Goal: Information Seeking & Learning: Learn about a topic

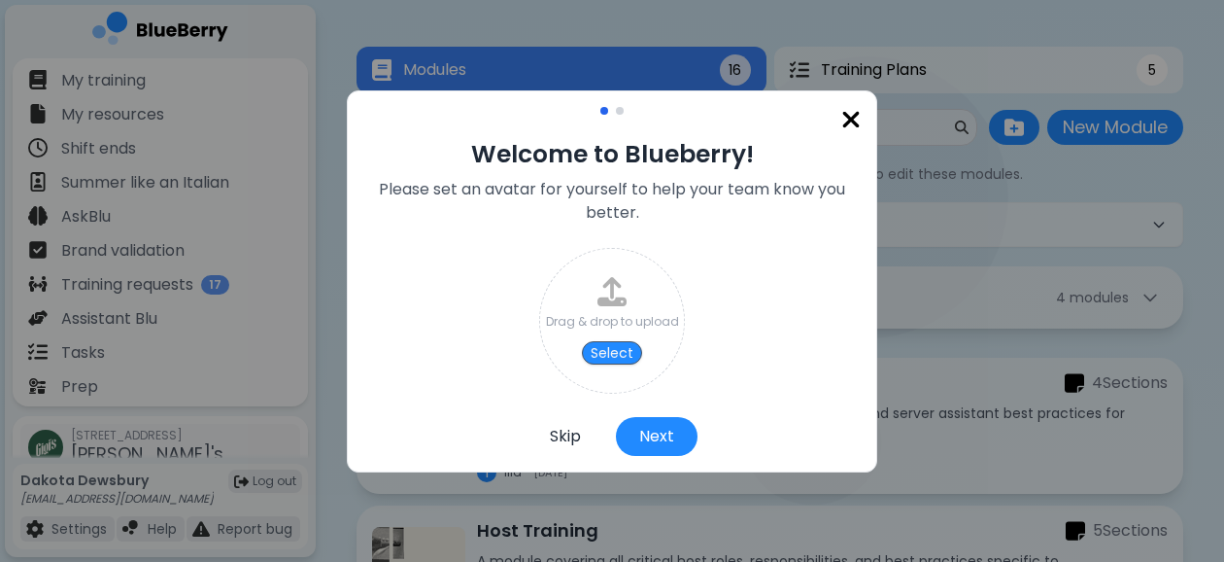
click at [560, 435] on button "Skip" at bounding box center [566, 436] width 78 height 39
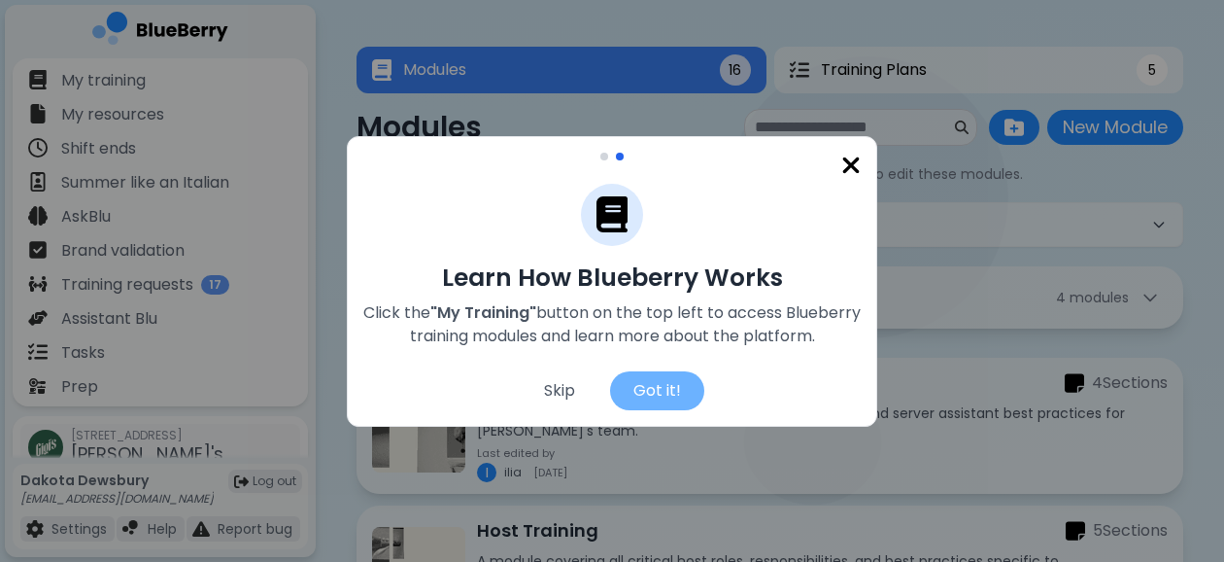
click at [651, 391] on div "Got it!" at bounding box center [657, 390] width 94 height 39
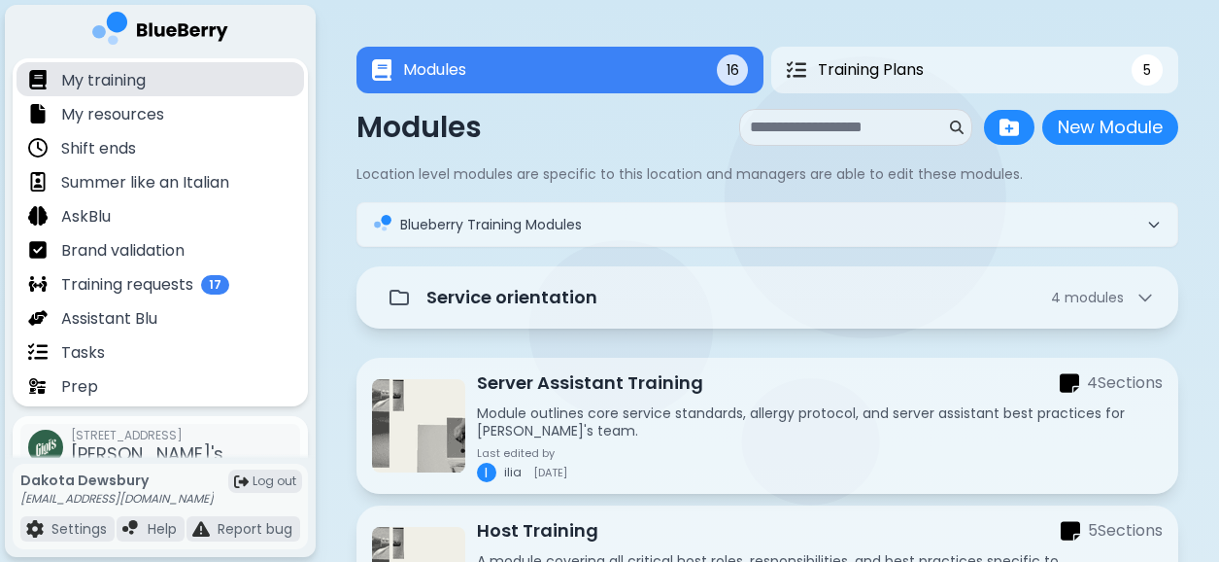
click at [167, 79] on div "My training" at bounding box center [161, 79] width 288 height 34
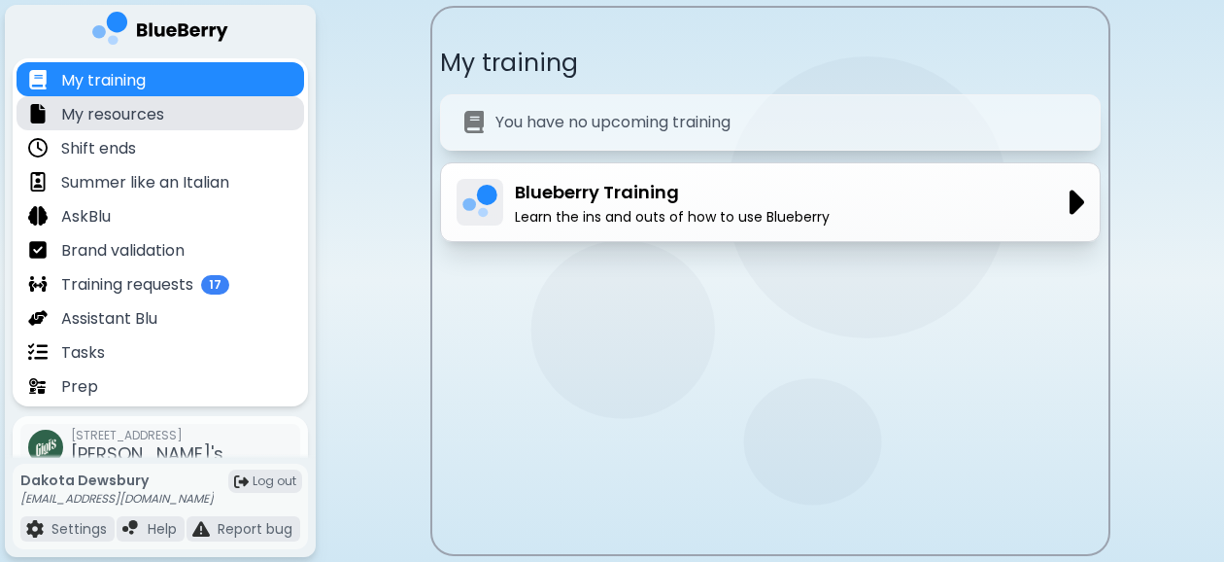
click at [208, 114] on div "My resources" at bounding box center [161, 113] width 288 height 34
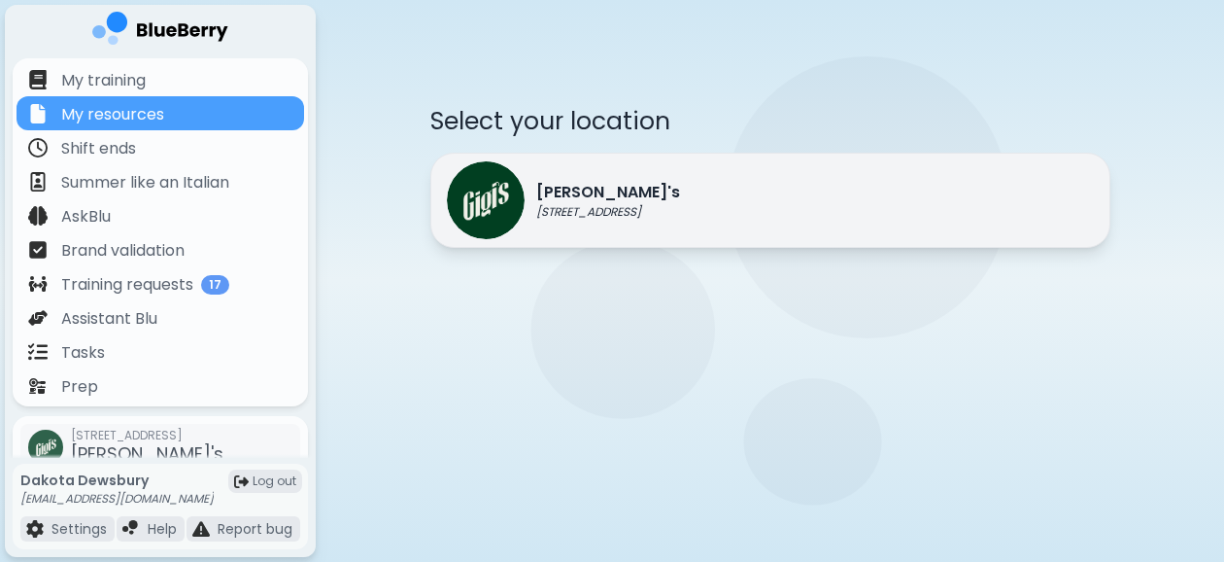
click at [734, 179] on div "[PERSON_NAME]'s [STREET_ADDRESS]" at bounding box center [770, 200] width 680 height 95
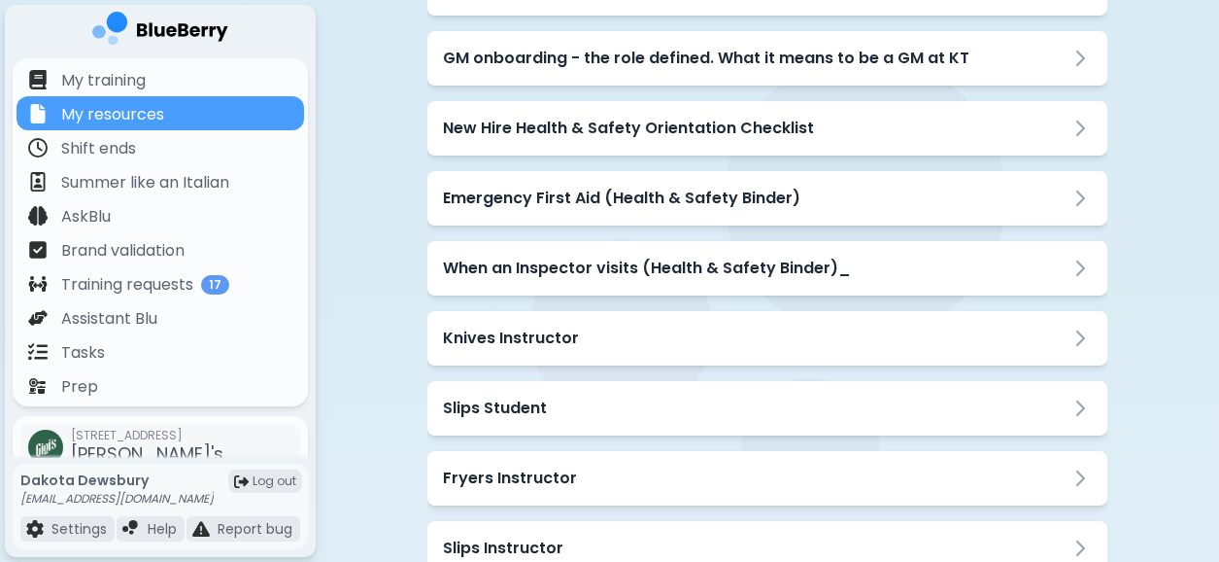
scroll to position [763, 0]
click at [804, 135] on h3 "New Hire Health & Safety Orientation Checklist" at bounding box center [628, 127] width 371 height 23
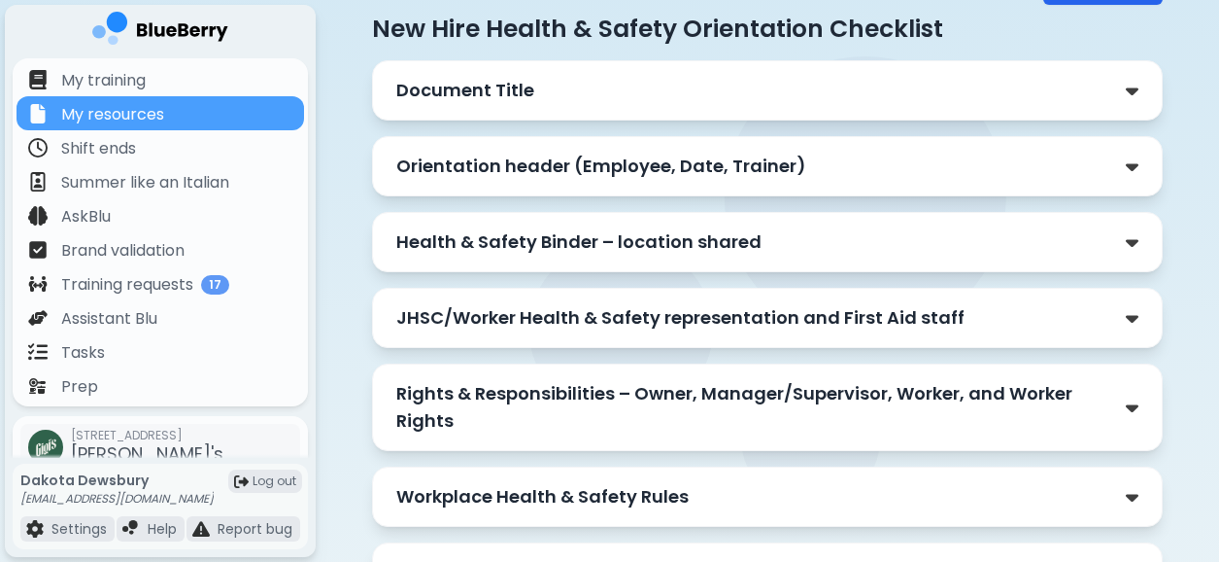
scroll to position [0, 0]
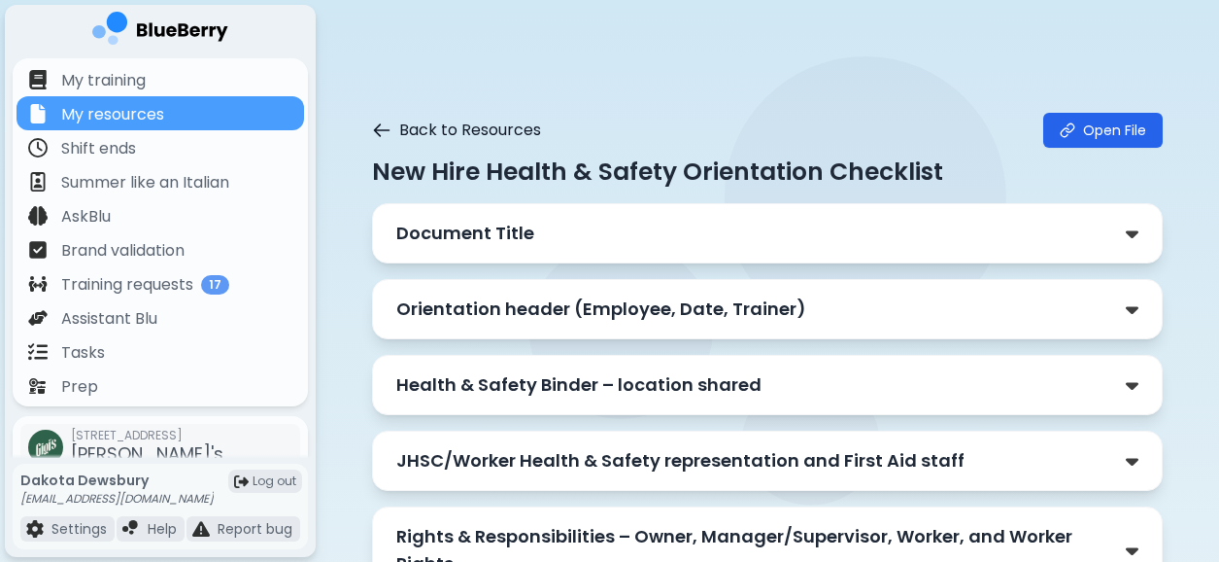
click at [385, 127] on icon at bounding box center [381, 129] width 19 height 19
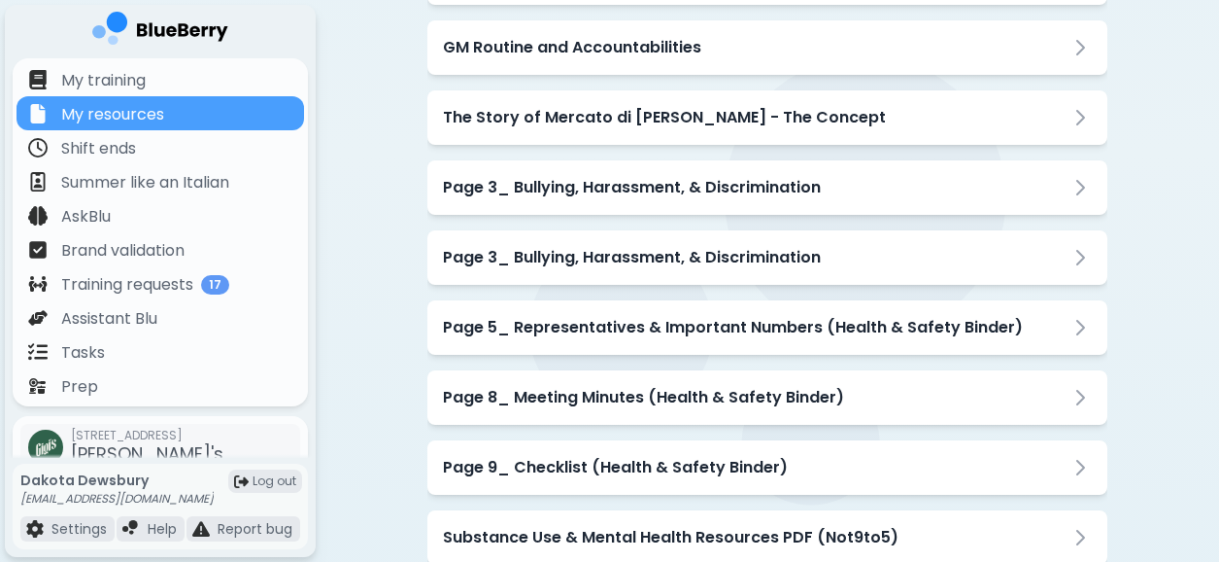
scroll to position [2149, 0]
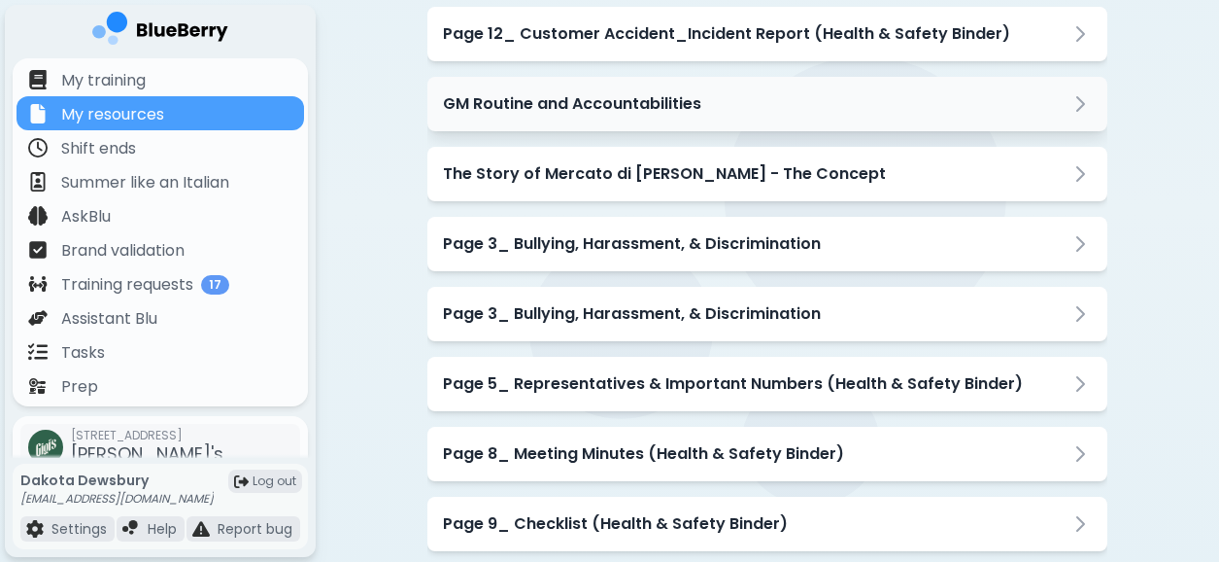
click at [775, 97] on div "GM Routine and Accountabilities" at bounding box center [767, 103] width 649 height 23
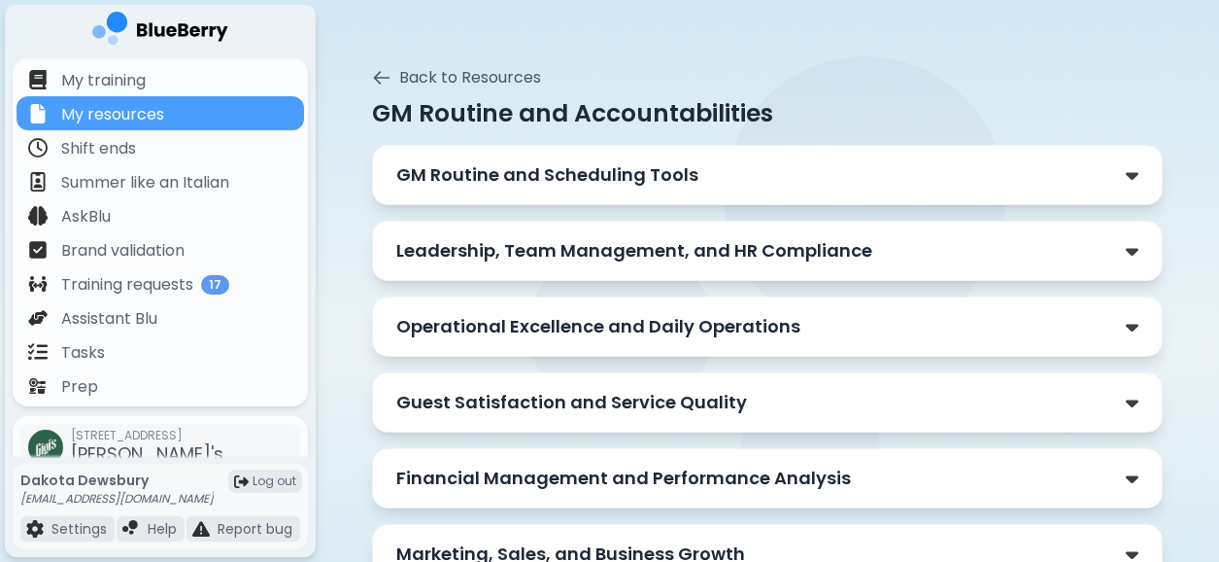
scroll to position [0, 0]
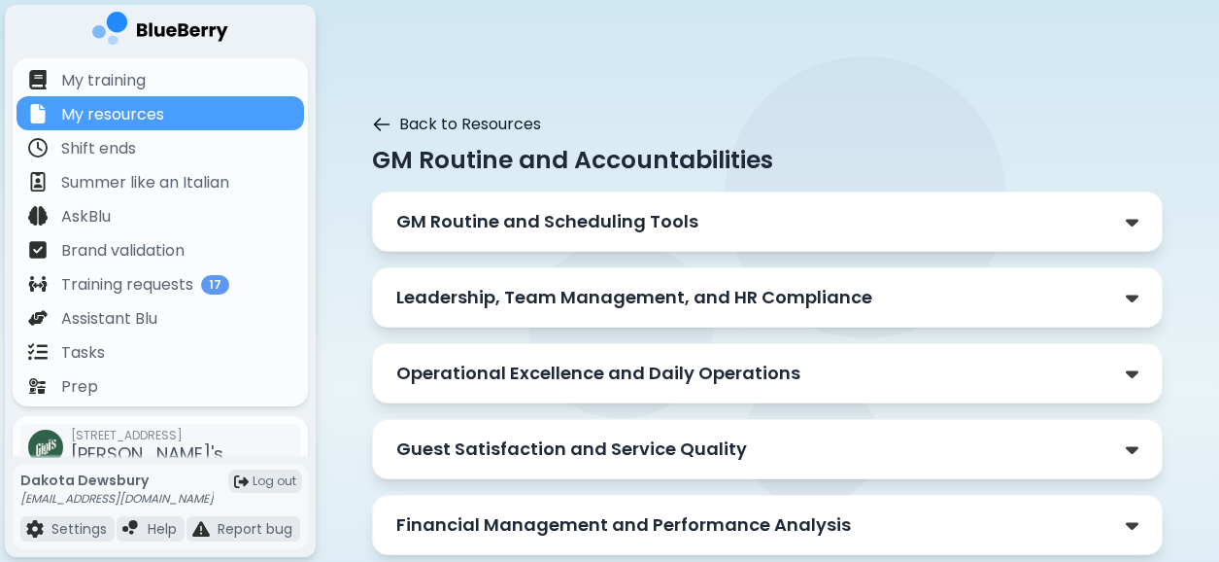
click at [377, 115] on icon at bounding box center [381, 124] width 19 height 19
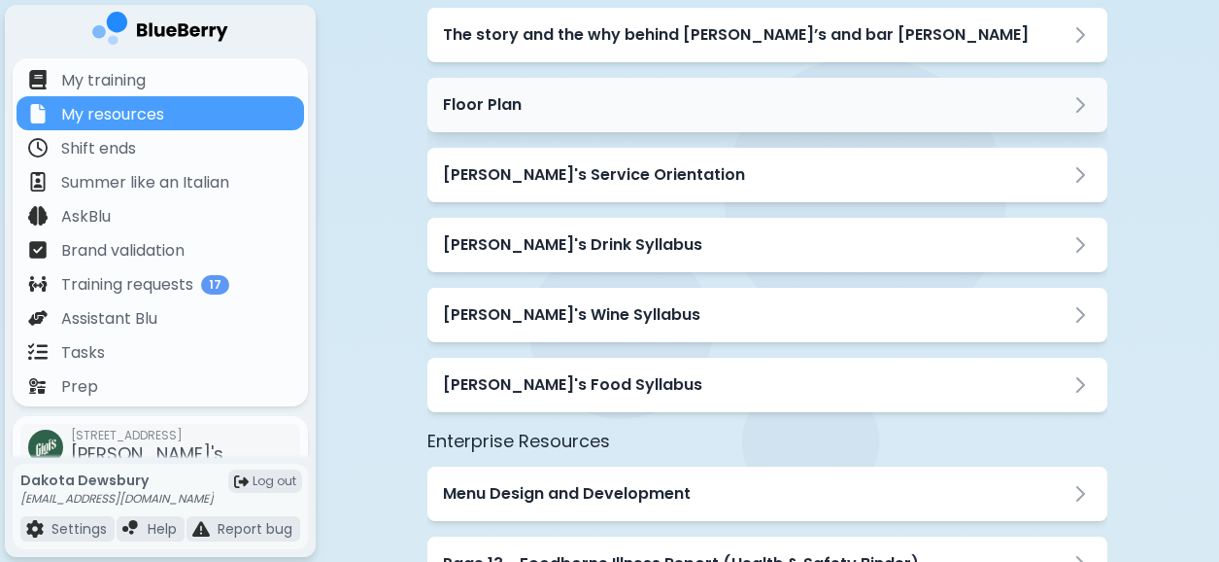
scroll to position [179, 0]
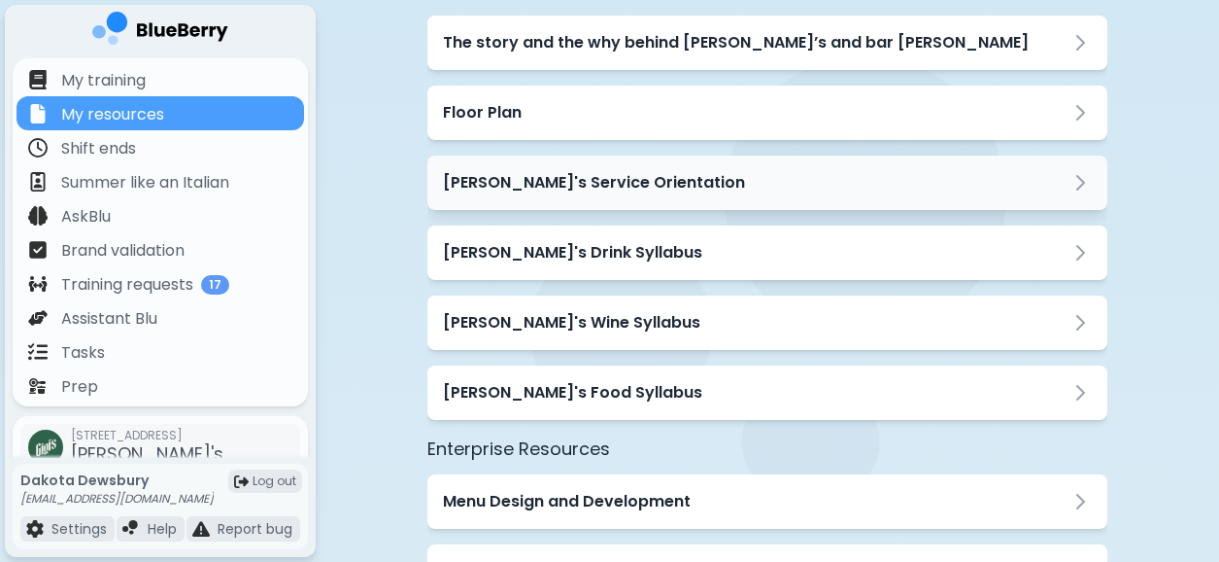
click at [1018, 179] on div "[PERSON_NAME]'s Service Orientation" at bounding box center [767, 182] width 649 height 23
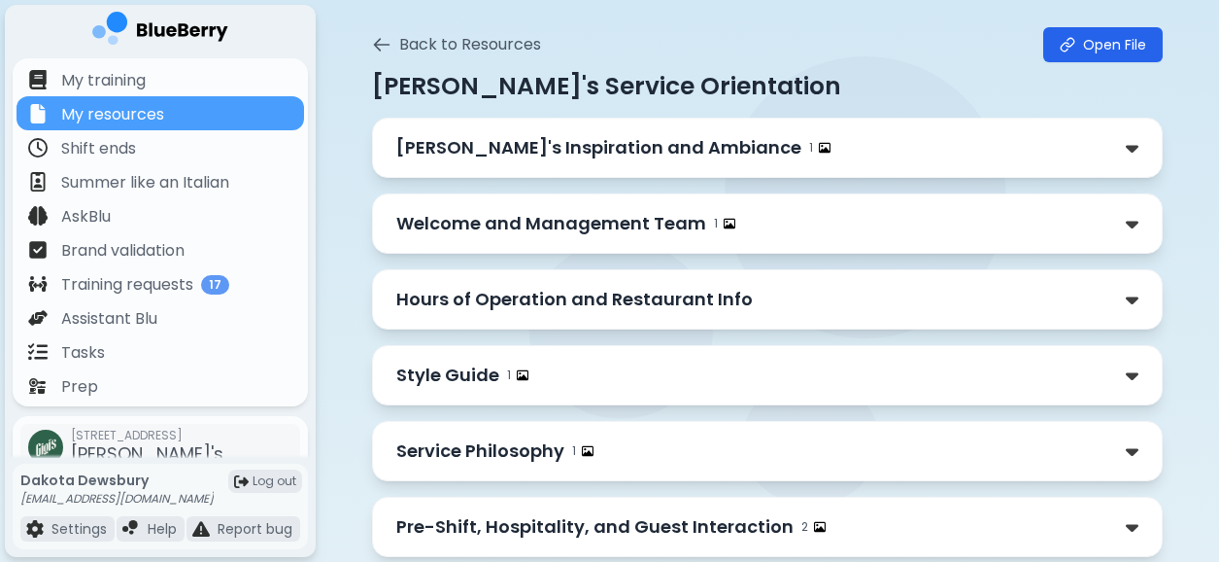
scroll to position [83, 0]
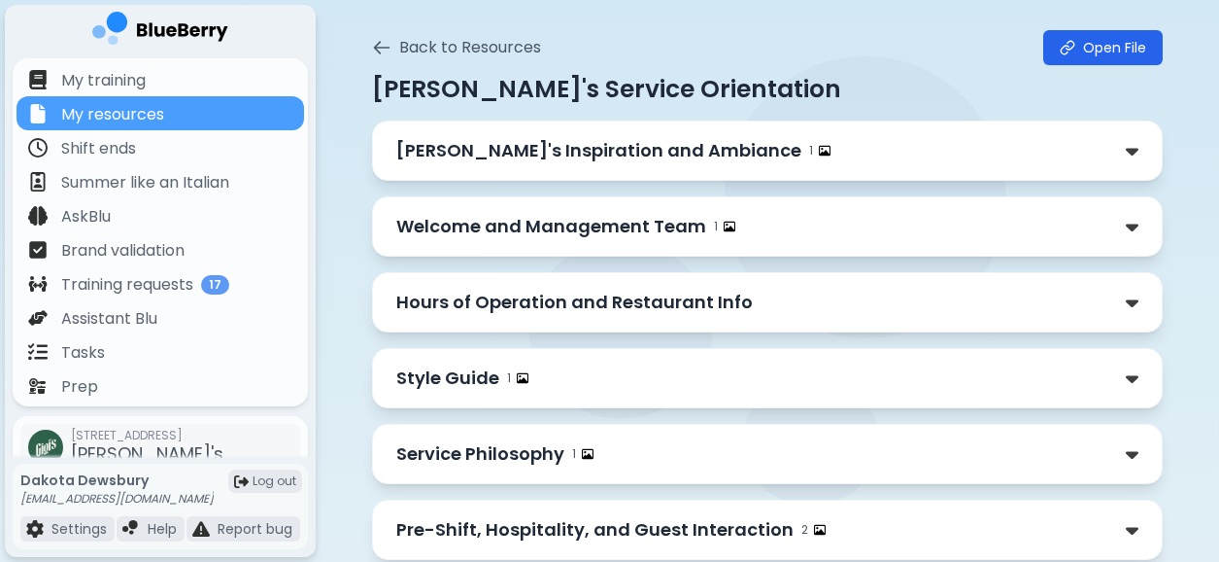
click at [817, 224] on div "Welcome and Management Team 1" at bounding box center [767, 226] width 742 height 27
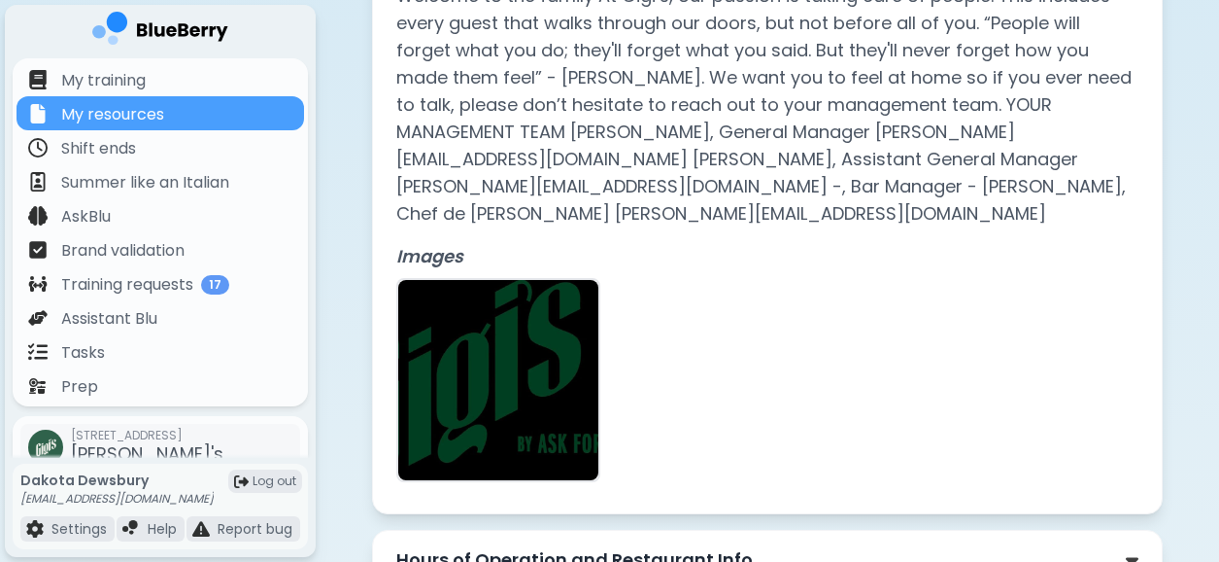
scroll to position [278, 0]
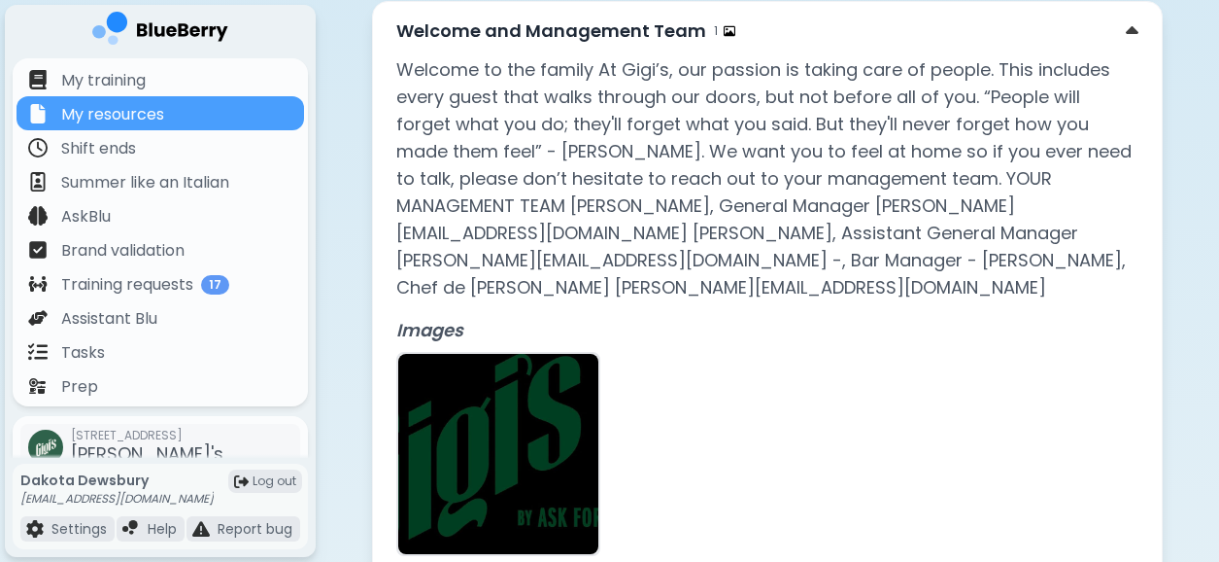
click at [815, 203] on p "Welcome to the family At Gigi’s, our passion is taking care of people. This inc…" at bounding box center [767, 178] width 742 height 245
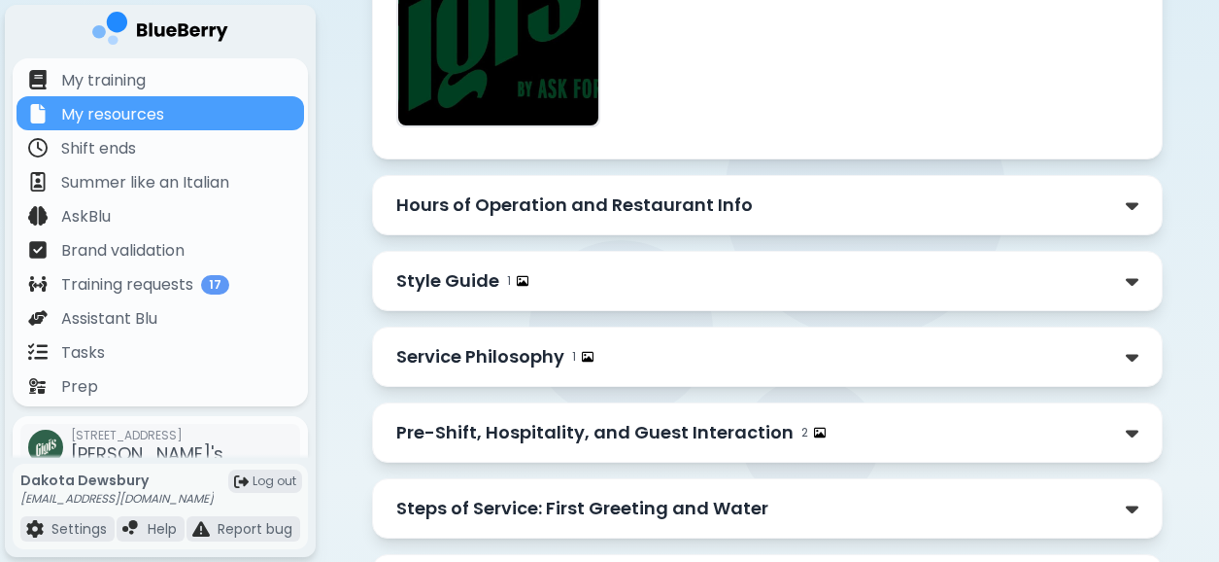
scroll to position [707, 0]
click at [787, 190] on div "Hours of Operation and Restaurant Info" at bounding box center [767, 203] width 742 height 27
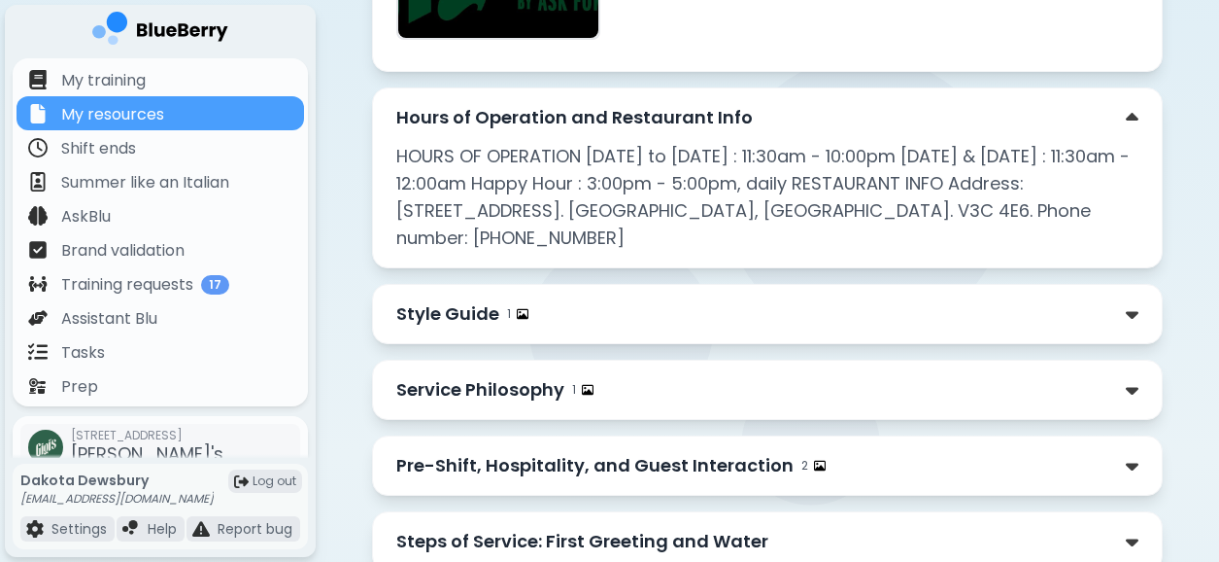
scroll to position [809, 0]
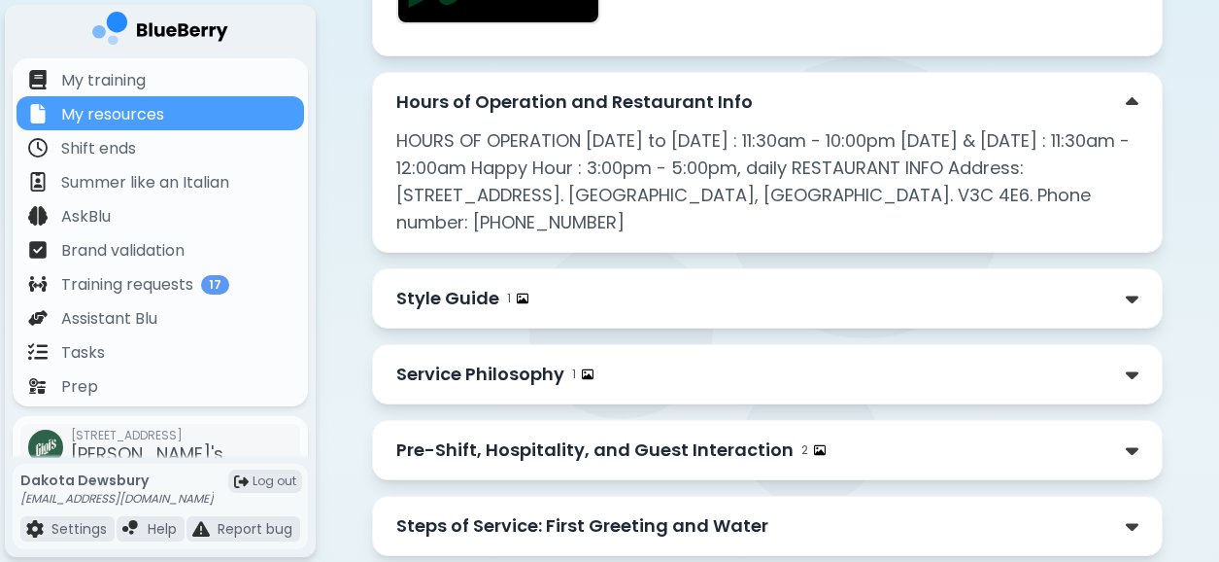
click at [708, 285] on div "Style Guide 1" at bounding box center [767, 298] width 742 height 27
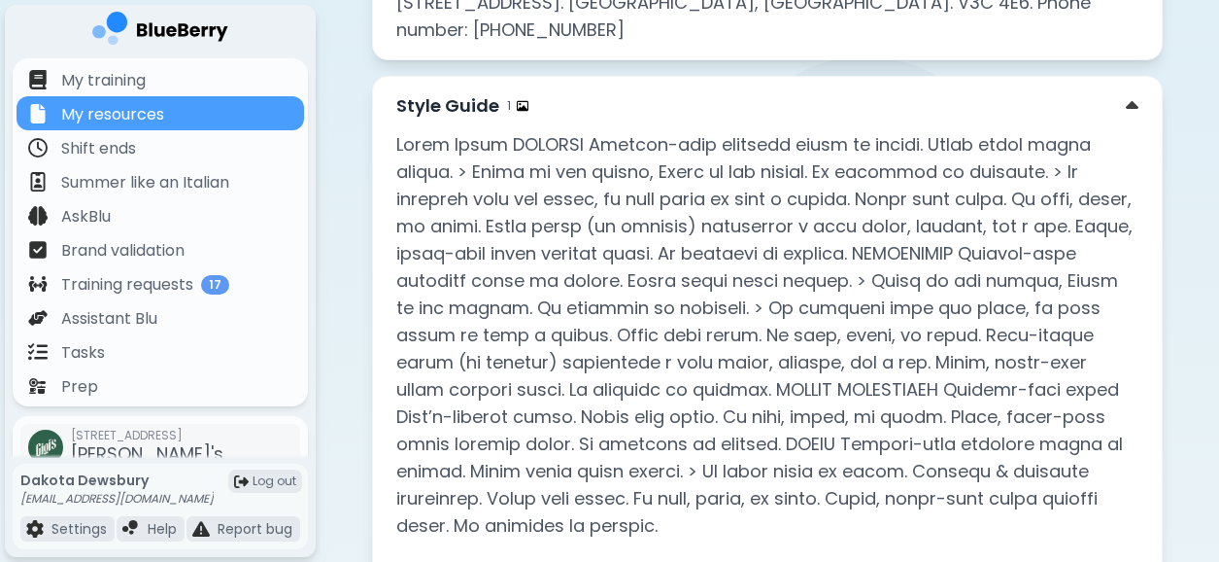
scroll to position [1001, 0]
click at [540, 77] on div "Style Guide 1 Images" at bounding box center [767, 452] width 791 height 750
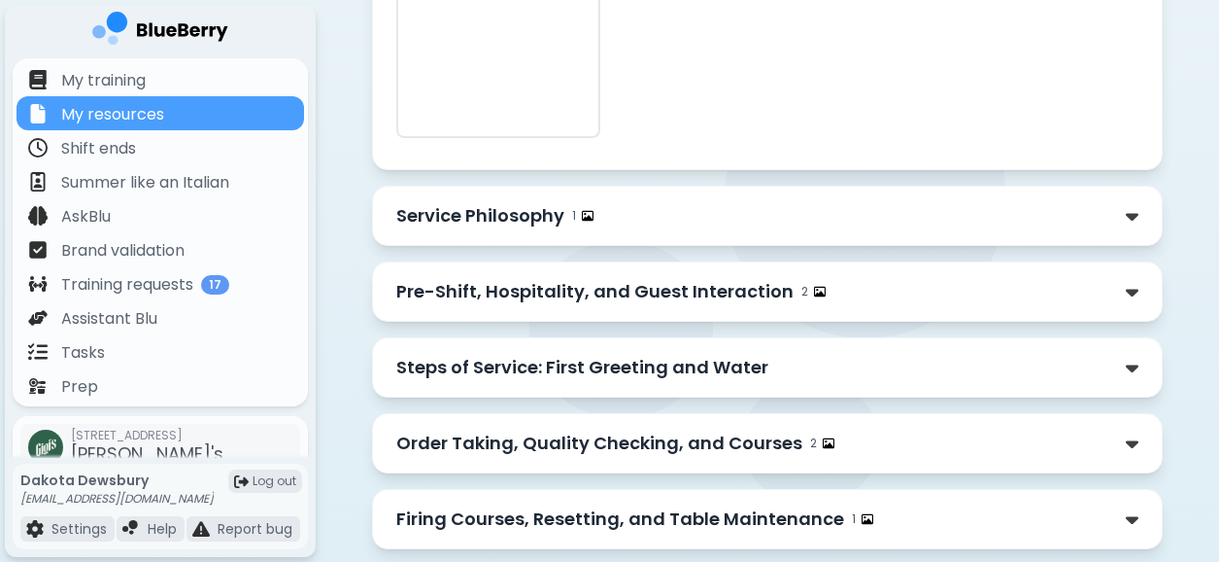
scroll to position [1680, 0]
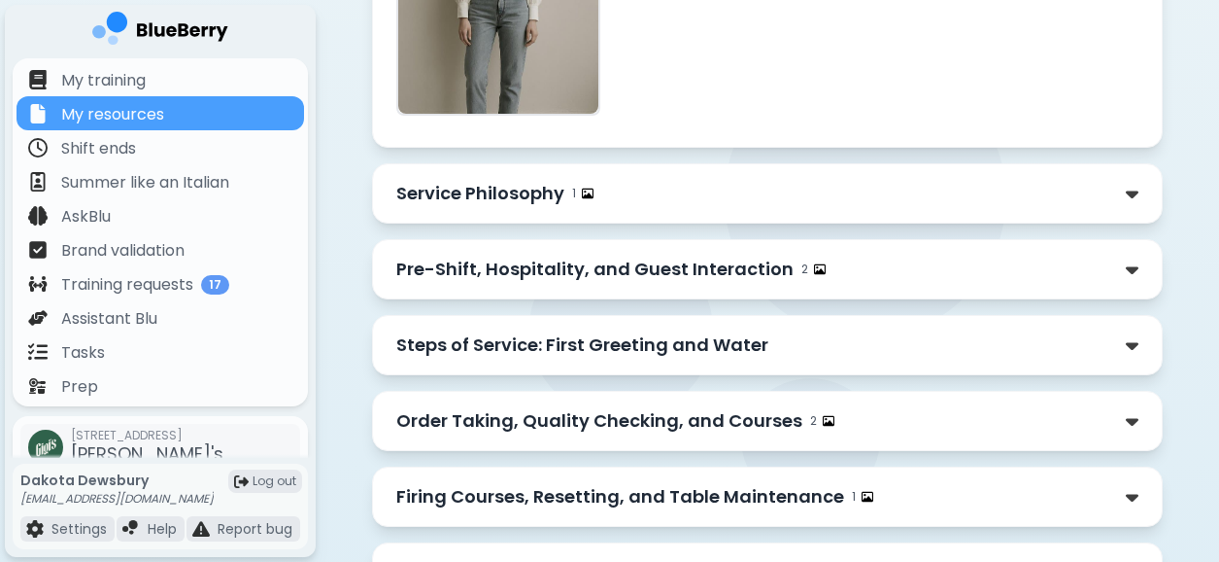
click at [682, 180] on div "Service Philosophy 1" at bounding box center [767, 193] width 742 height 27
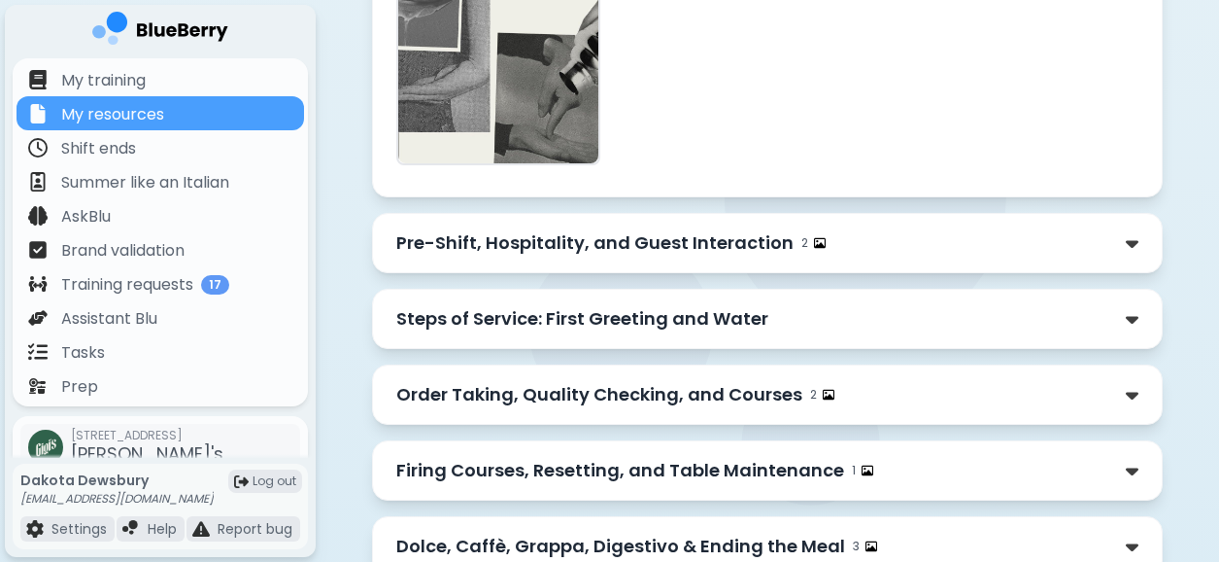
scroll to position [2513, 0]
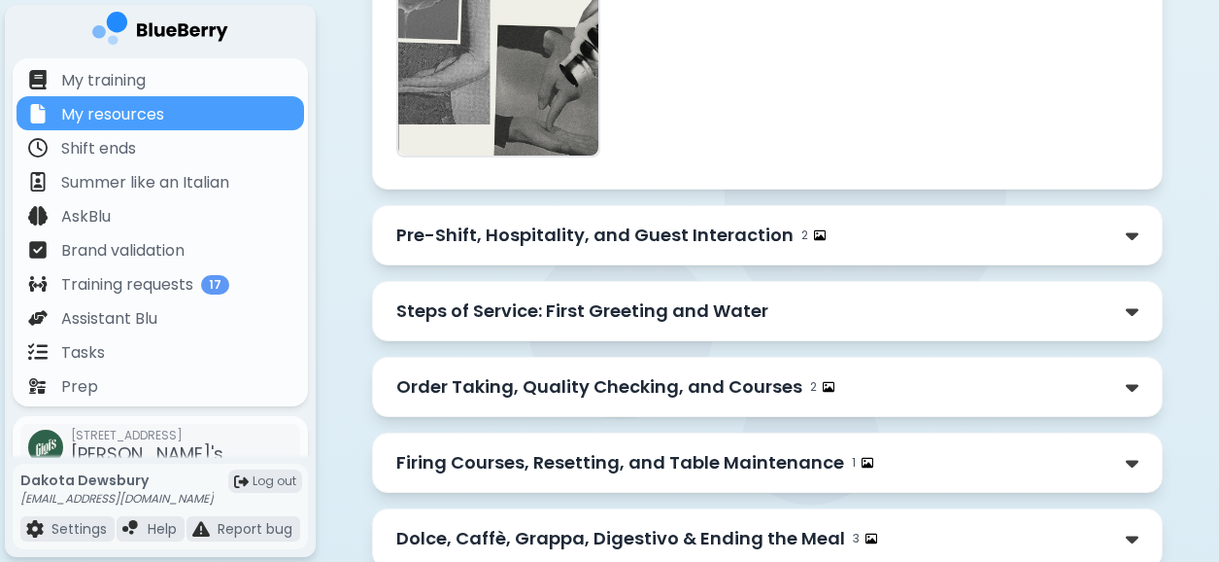
click at [887, 297] on div "Steps of Service: First Greeting and Water" at bounding box center [767, 310] width 742 height 27
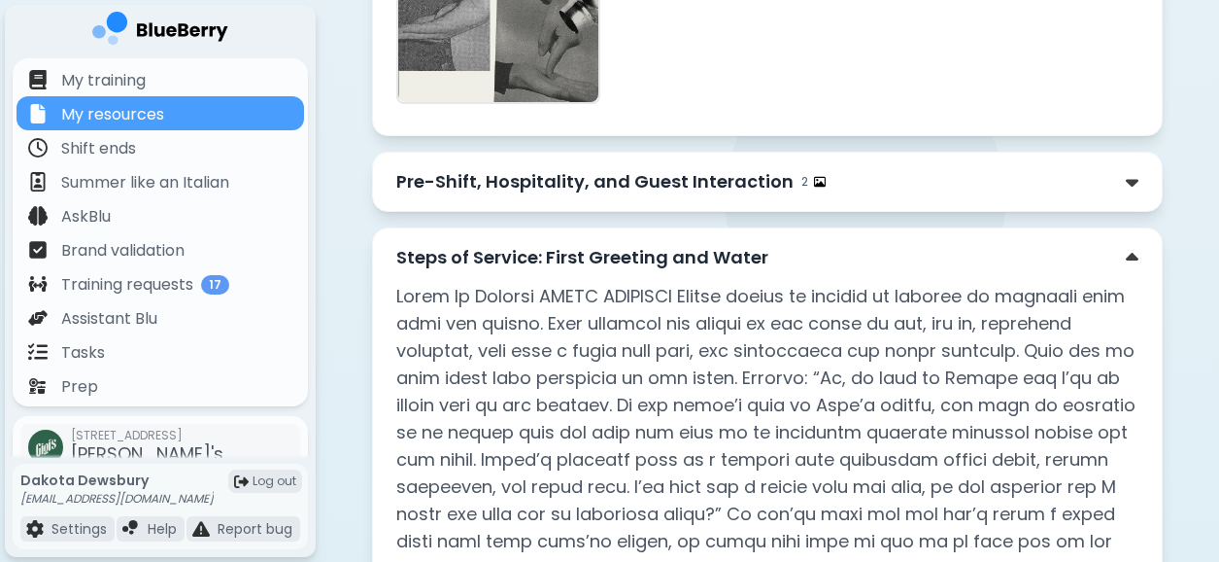
scroll to position [2562, 0]
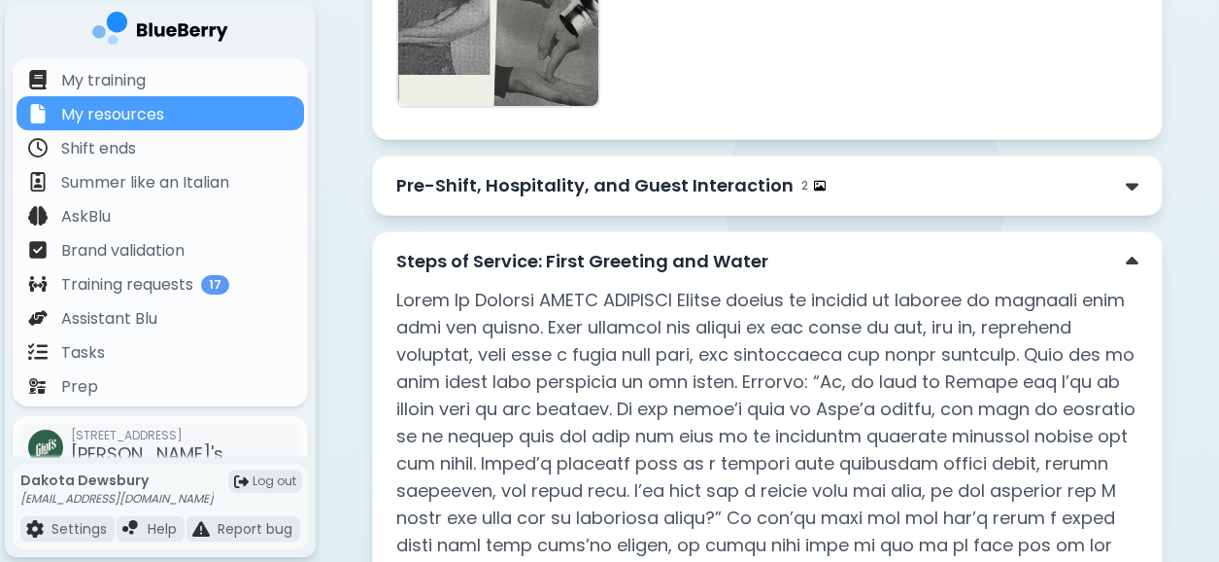
click at [914, 172] on div "Pre-Shift, Hospitality, and Guest Interaction 2" at bounding box center [767, 185] width 742 height 27
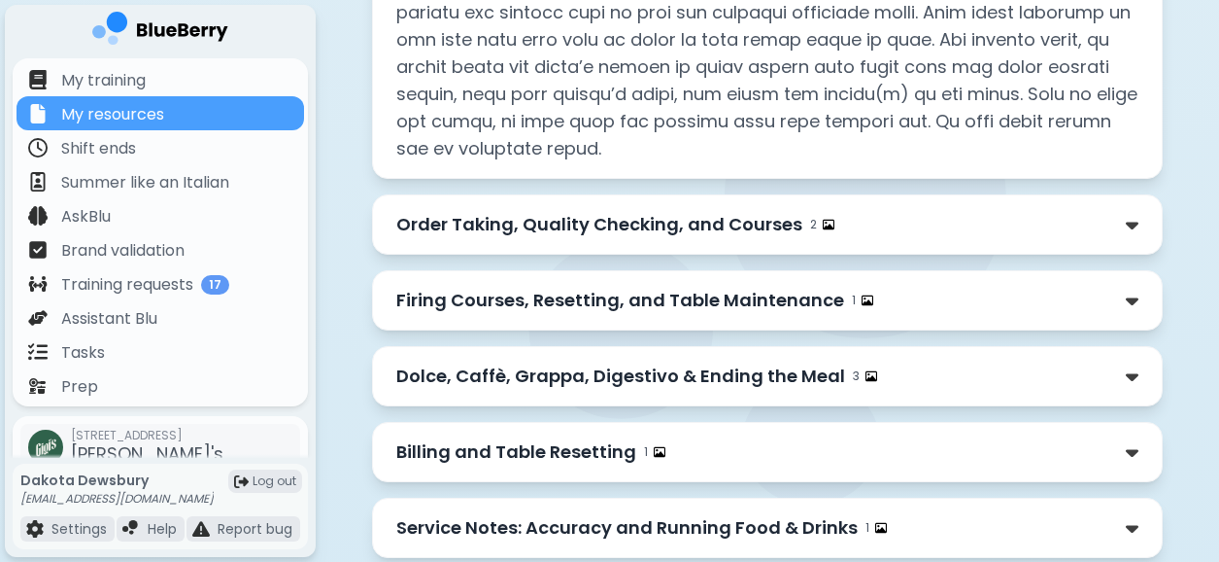
scroll to position [4177, 0]
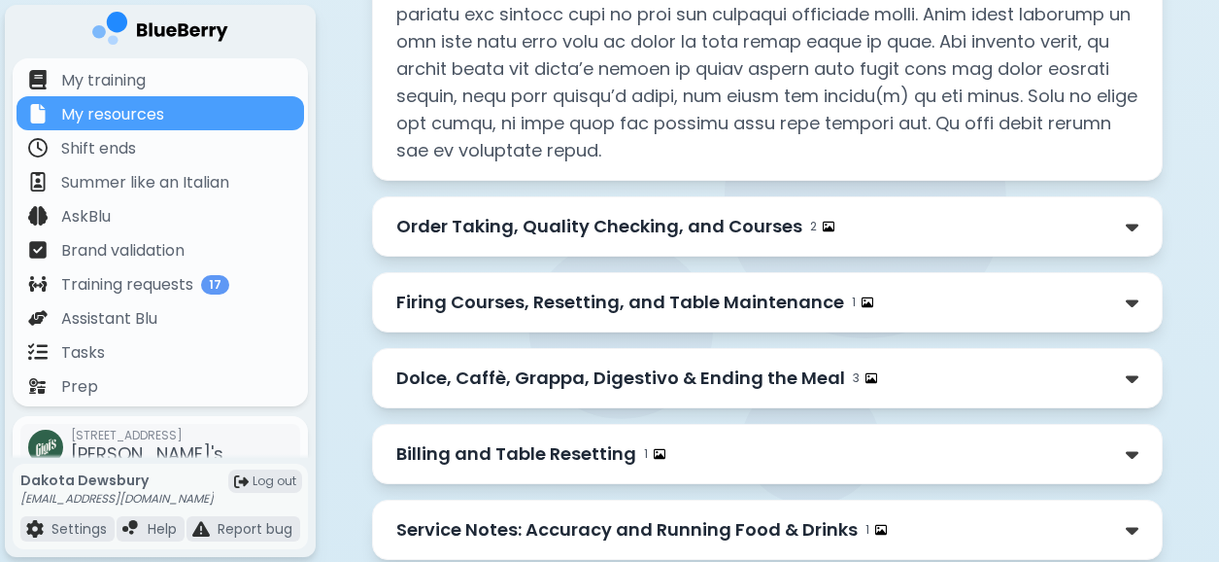
click at [950, 213] on div "Order Taking, Quality Checking, and Courses 2" at bounding box center [767, 226] width 742 height 27
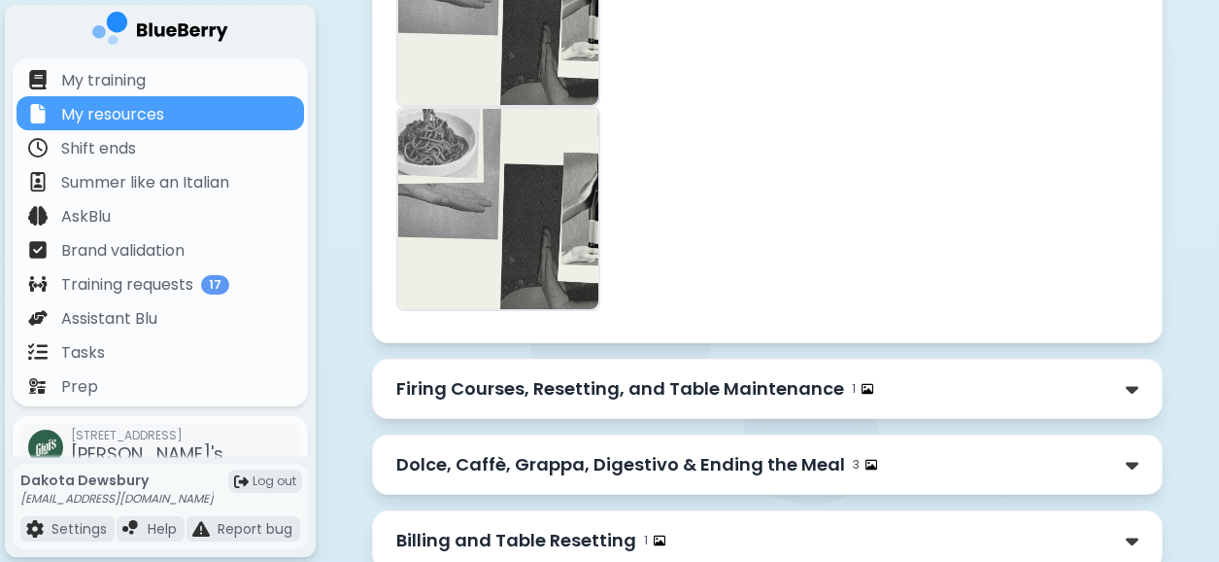
scroll to position [5217, 0]
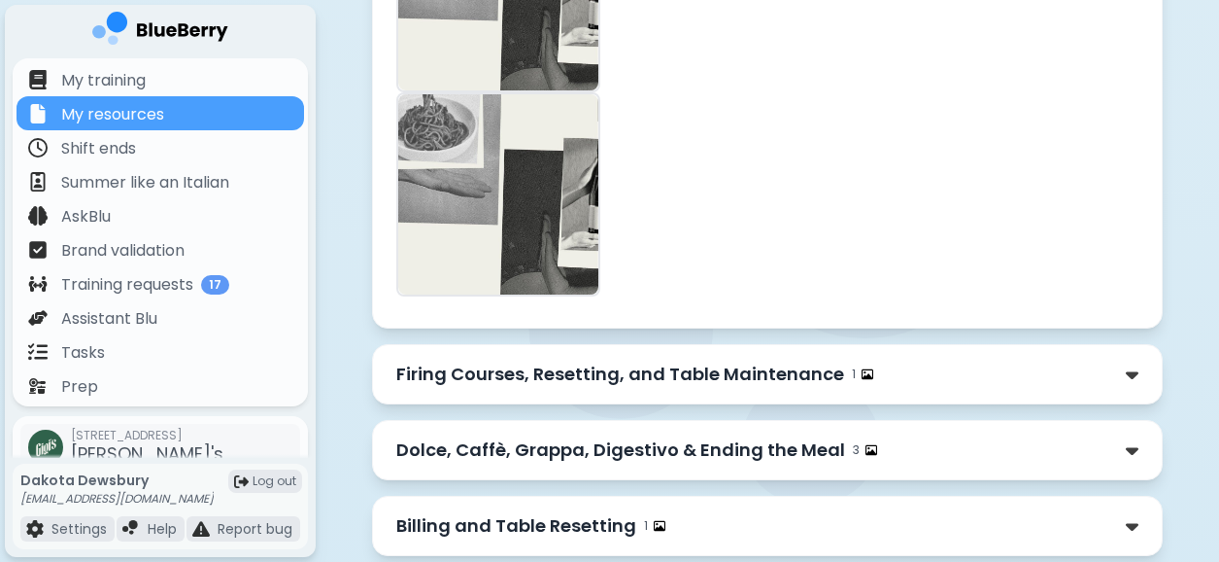
click at [948, 361] on div "Firing Courses, Resetting, and Table Maintenance 1" at bounding box center [767, 374] width 742 height 27
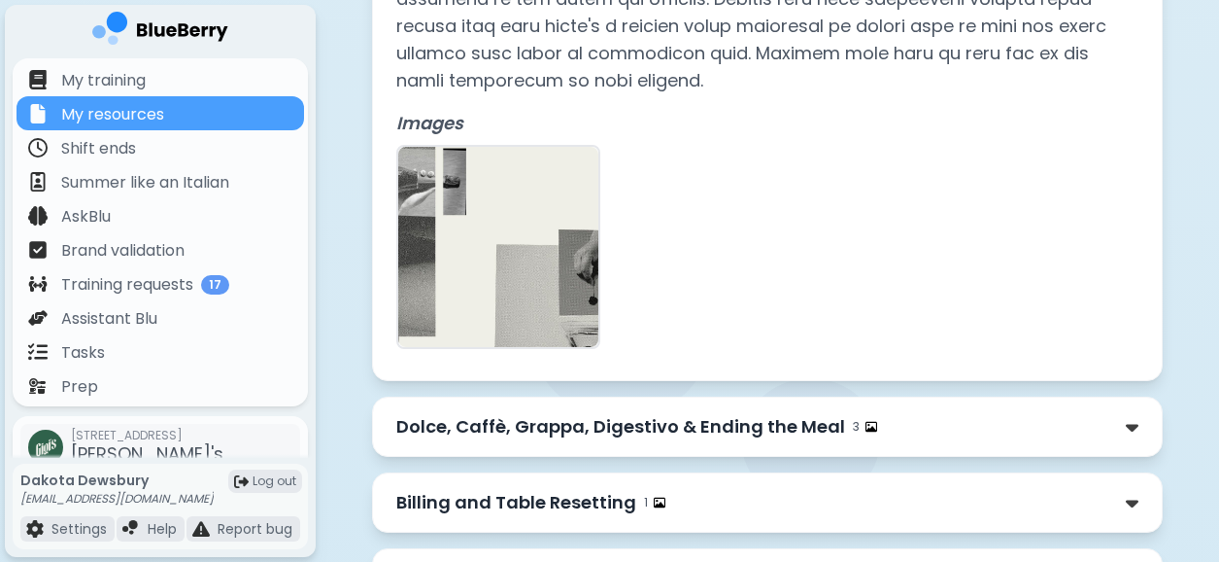
scroll to position [6131, 0]
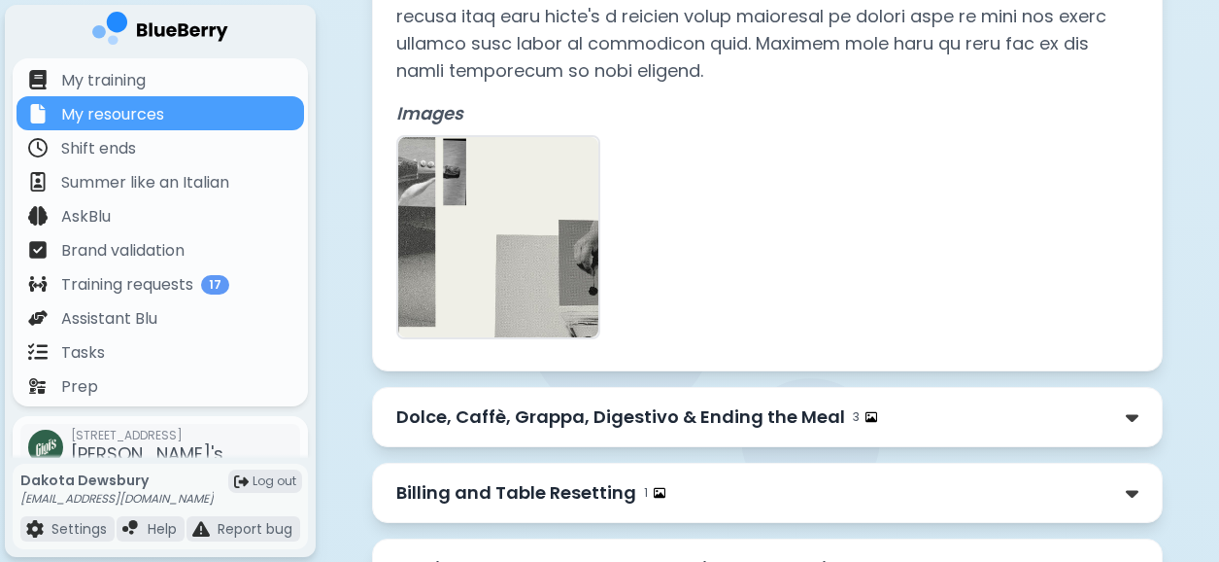
click at [1078, 479] on div "Billing and Table Resetting 1" at bounding box center [767, 492] width 742 height 27
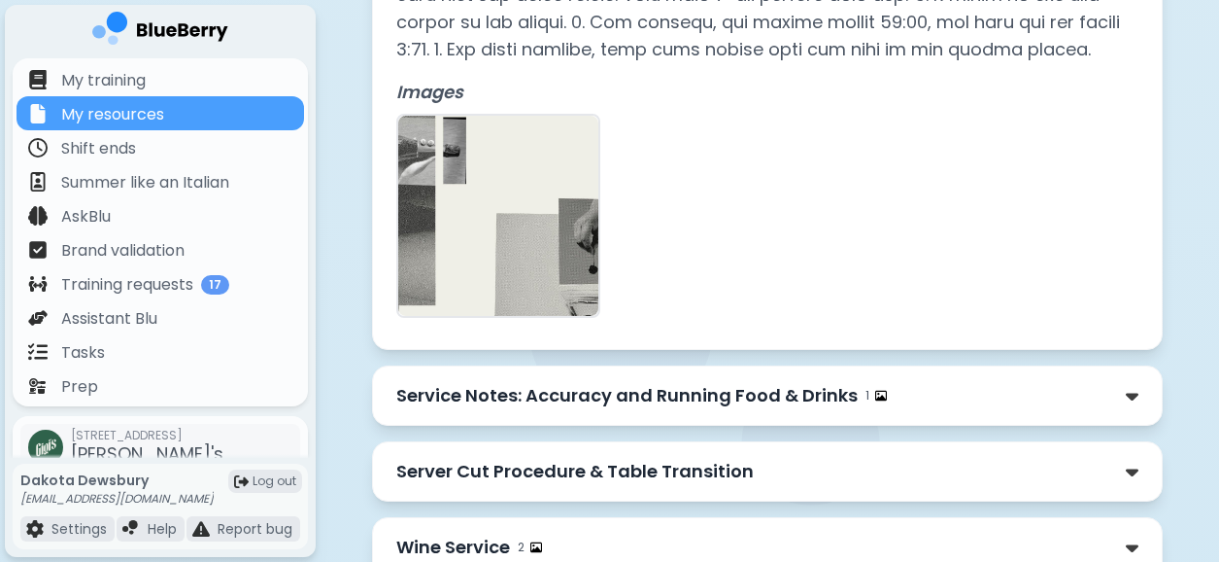
scroll to position [7158, 0]
click at [997, 381] on div "Service Notes: Accuracy and Running Food & Drinks 1" at bounding box center [767, 394] width 742 height 27
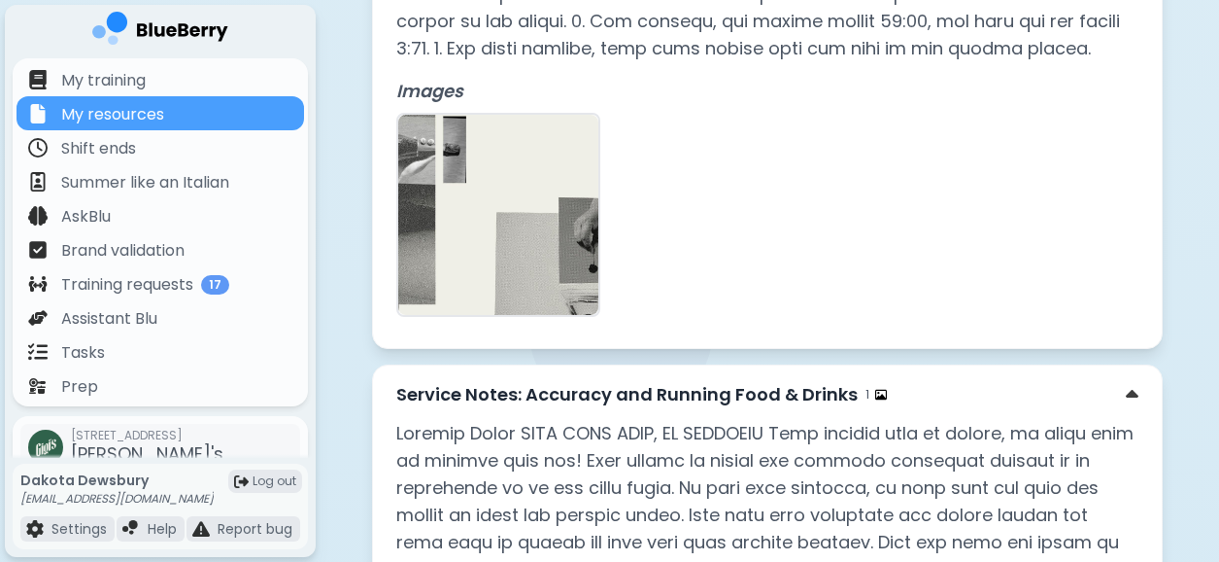
click at [1058, 381] on div "Service Notes: Accuracy and Running Food & Drinks 1" at bounding box center [767, 394] width 742 height 27
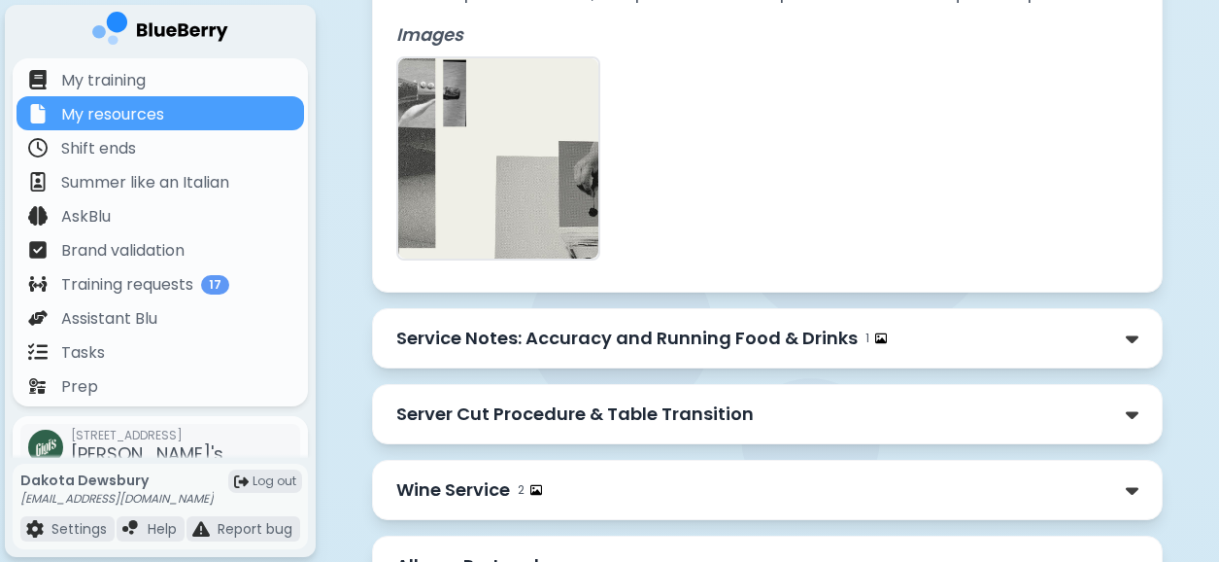
scroll to position [7221, 0]
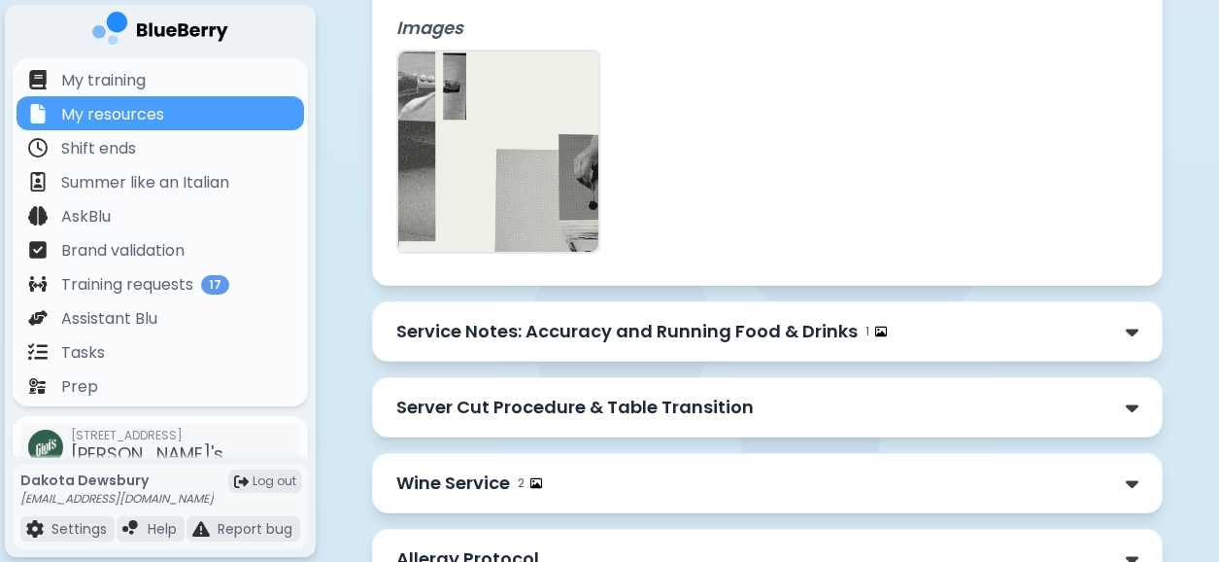
click at [1012, 394] on div "Server Cut Procedure & Table Transition" at bounding box center [767, 407] width 742 height 27
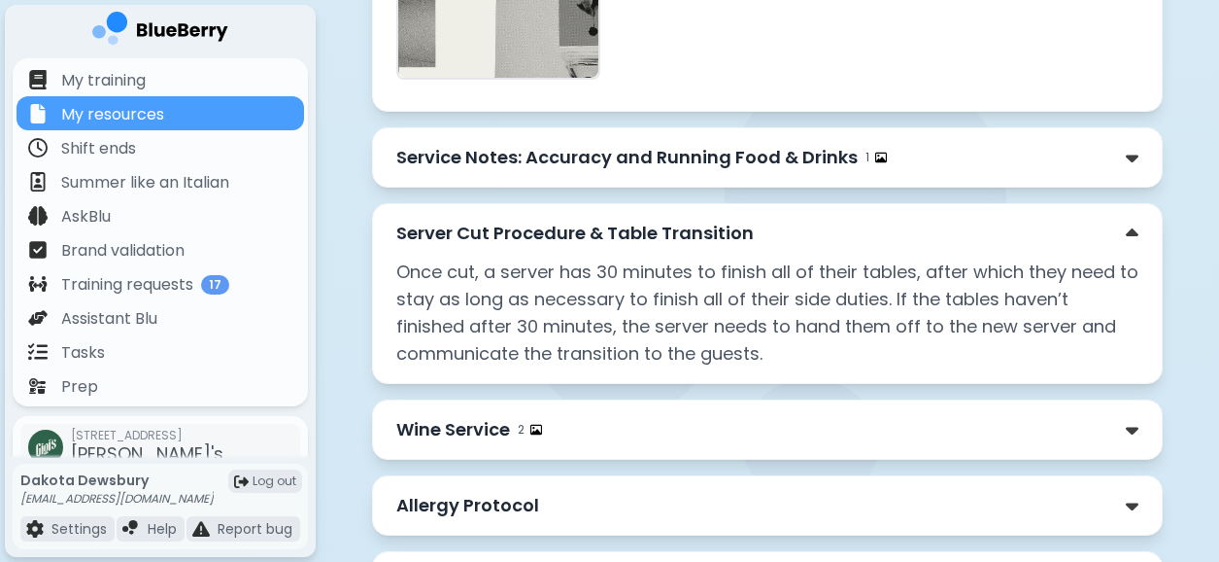
scroll to position [7397, 0]
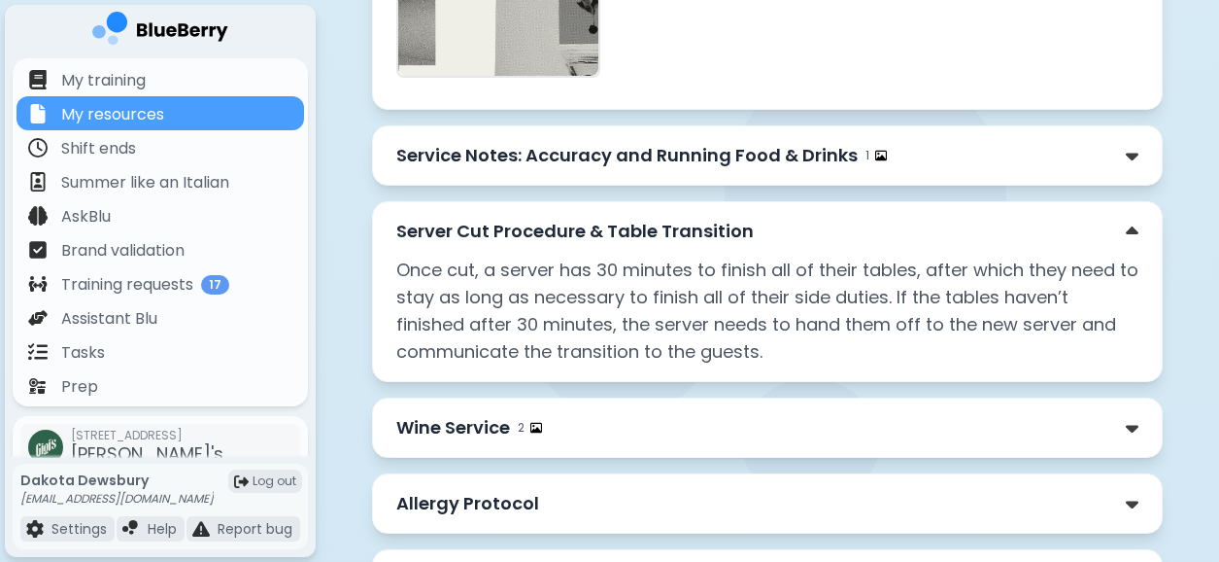
click at [773, 397] on div "Wine Service 2" at bounding box center [767, 427] width 791 height 60
click at [785, 414] on div "Wine Service 2" at bounding box center [767, 427] width 742 height 27
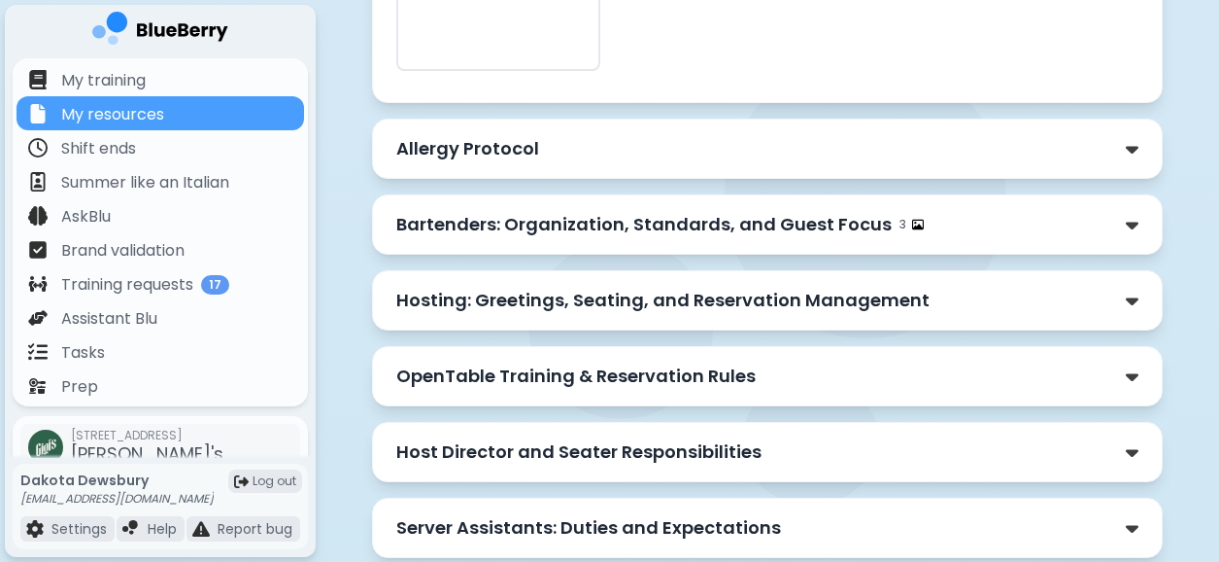
scroll to position [9003, 0]
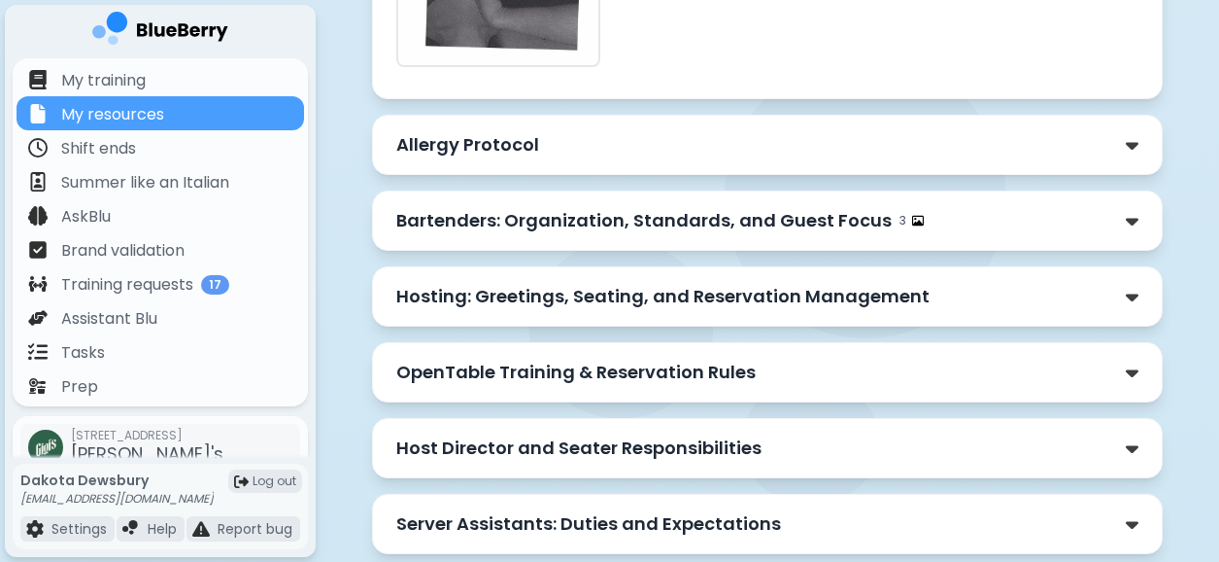
click at [862, 510] on div "Server Assistants: Duties and Expectations" at bounding box center [767, 523] width 742 height 27
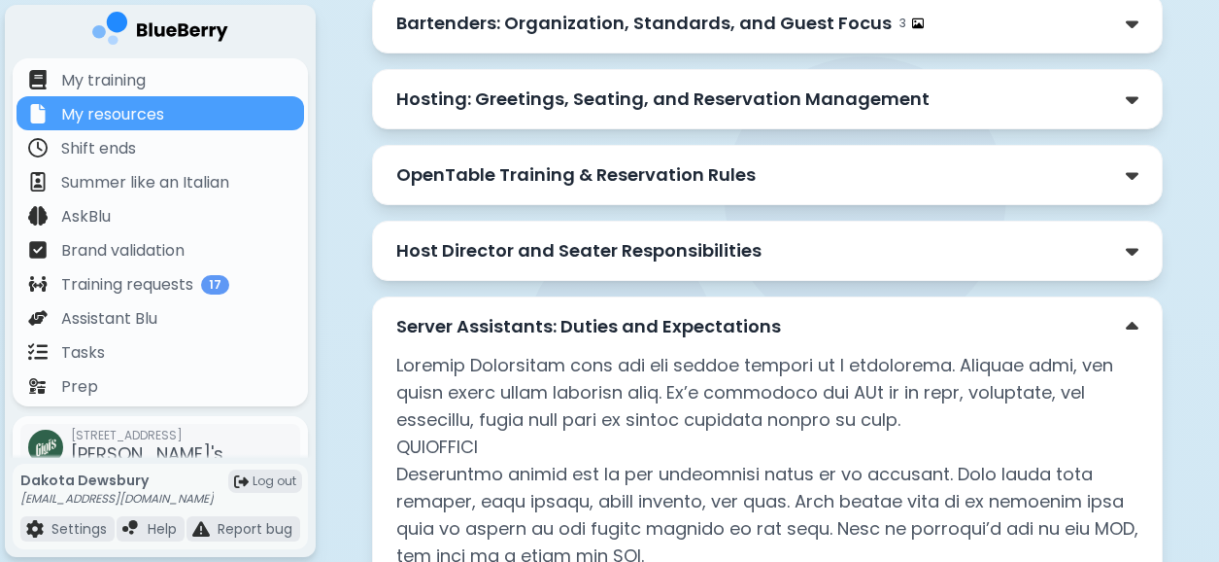
scroll to position [9164, 0]
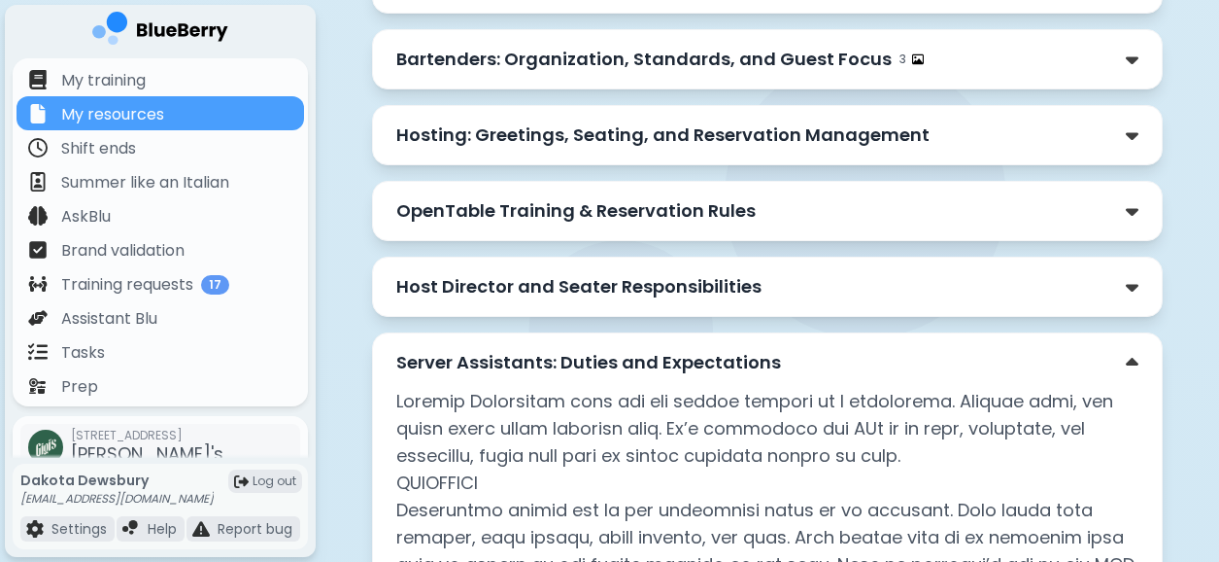
click at [988, 273] on div "Host Director and Seater Responsibilities" at bounding box center [767, 286] width 742 height 27
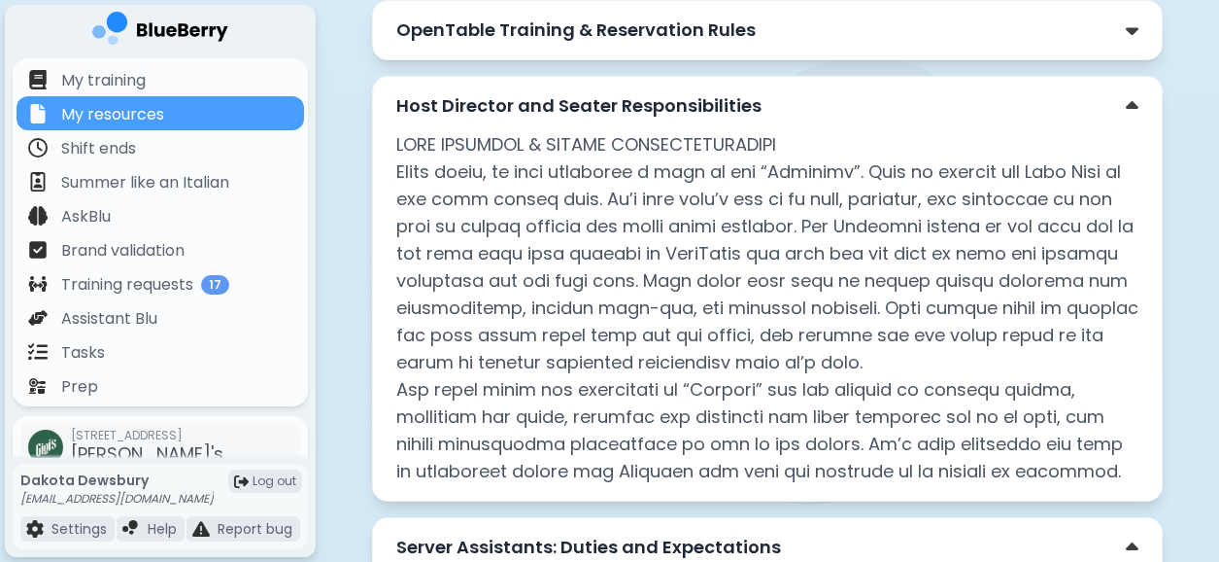
scroll to position [9353, 0]
